Goal: Information Seeking & Learning: Learn about a topic

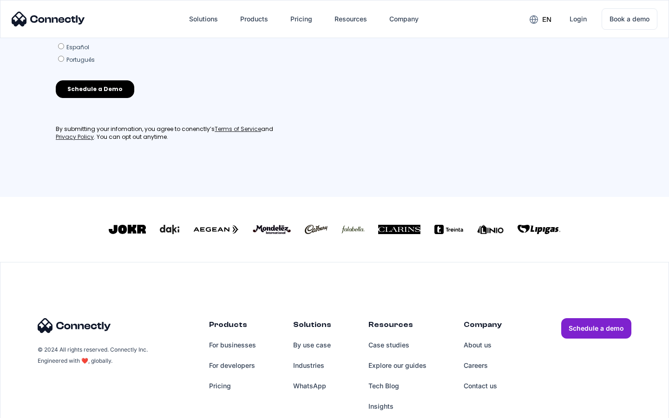
scroll to position [407, 0]
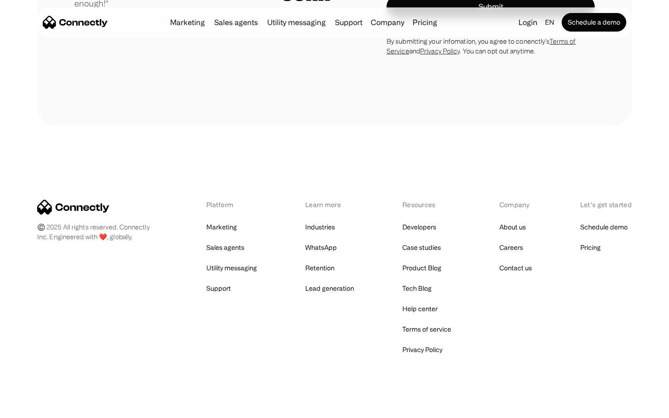
scroll to position [2586, 0]
